Goal: Task Accomplishment & Management: Use online tool/utility

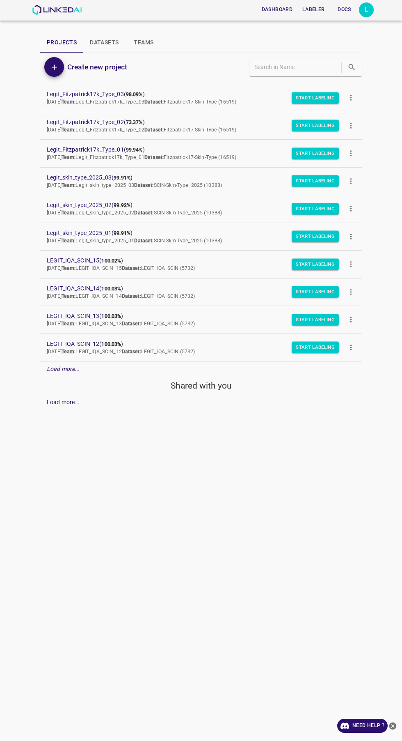
click at [367, 10] on div "L" at bounding box center [366, 9] width 15 height 15
click at [357, 76] on li "Logout" at bounding box center [341, 76] width 65 height 14
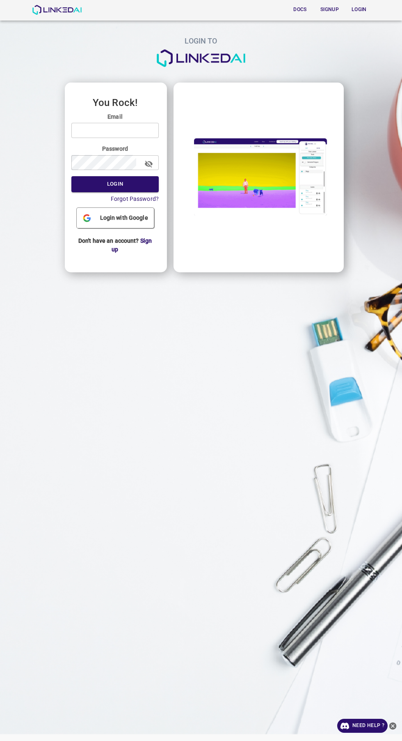
click at [142, 131] on input "email" at bounding box center [114, 130] width 87 height 15
type input "[EMAIL_ADDRESS][DOMAIN_NAME]"
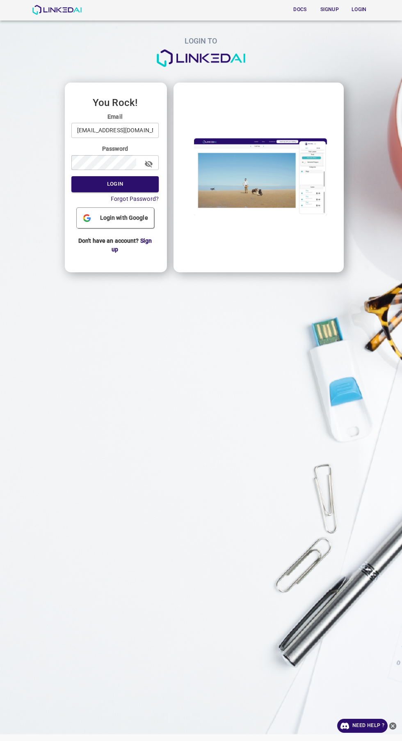
click at [71, 176] on button "Login" at bounding box center [114, 184] width 87 height 16
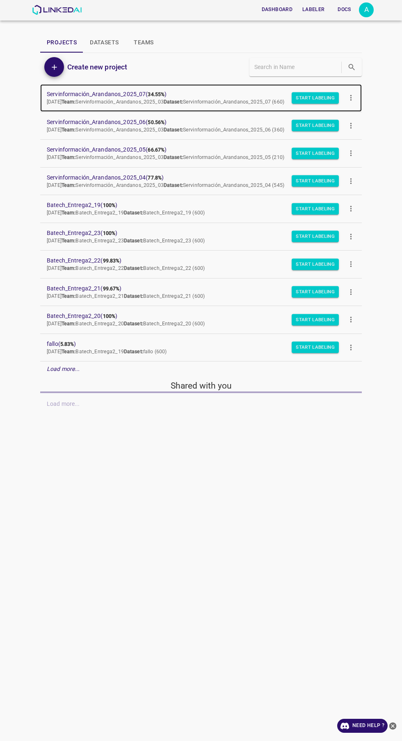
click at [132, 92] on span "Servinformación_Arandanos_2025_07 ( 34.55% )" at bounding box center [195, 94] width 296 height 9
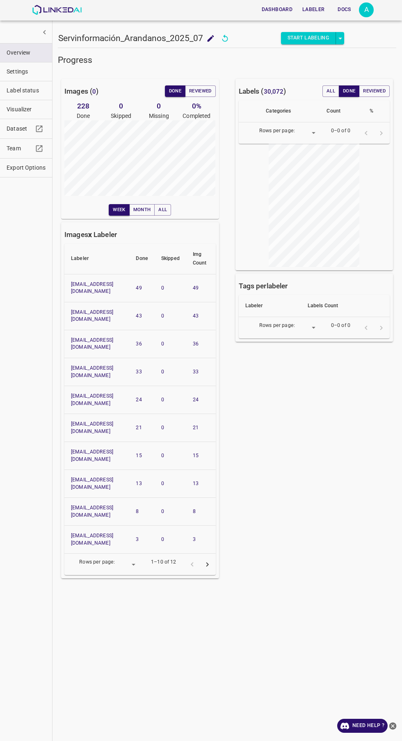
type input "8"
